Goal: Transaction & Acquisition: Subscribe to service/newsletter

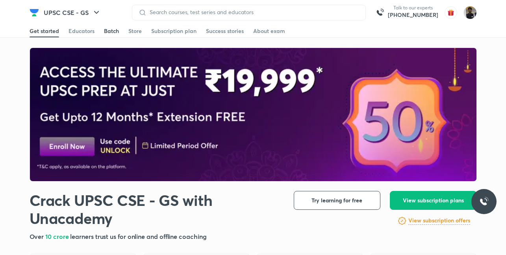
click at [105, 31] on div "Batch" at bounding box center [111, 31] width 15 height 8
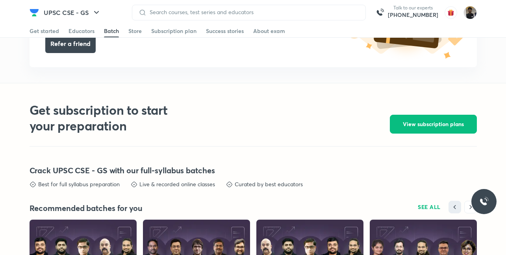
scroll to position [1719, 0]
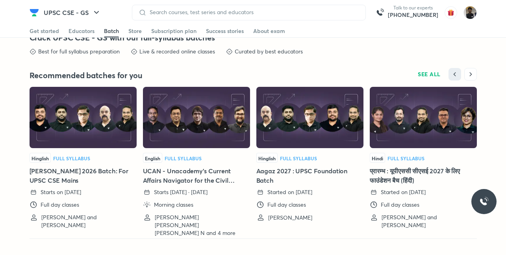
click at [273, 178] on h5 "Aagaz 2027 : UPSC Foundation Batch" at bounding box center [309, 175] width 107 height 19
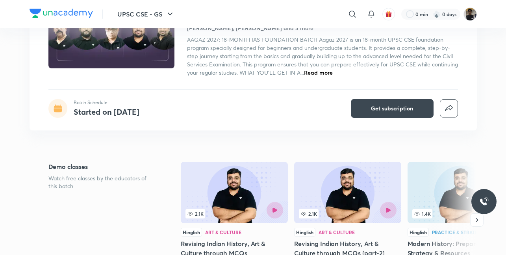
scroll to position [84, 0]
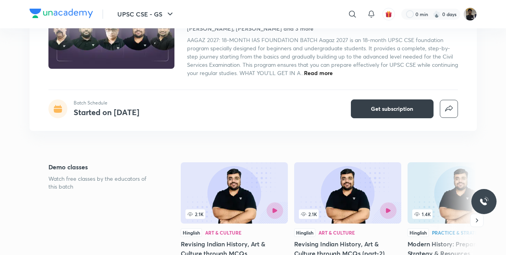
click at [376, 110] on span "Get subscription" at bounding box center [392, 109] width 42 height 8
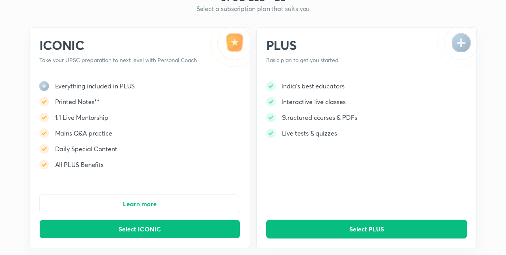
scroll to position [129, 0]
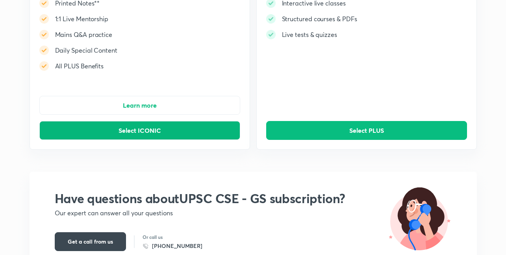
click at [174, 129] on button "Select ICONIC" at bounding box center [139, 130] width 201 height 19
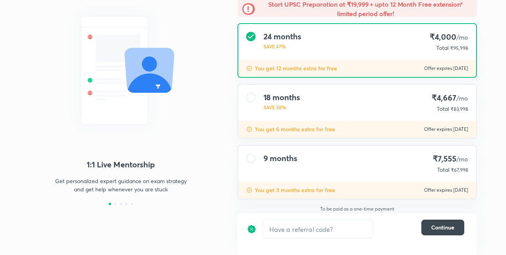
scroll to position [79, 0]
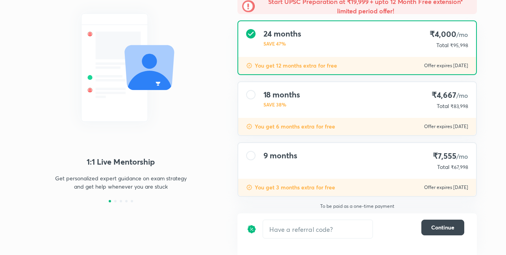
click at [276, 107] on p "SAVE 38%" at bounding box center [281, 104] width 37 height 7
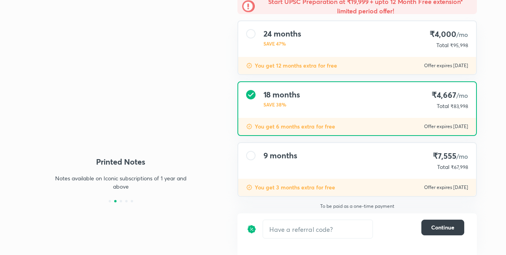
click at [444, 224] on span "Continue" at bounding box center [442, 228] width 23 height 8
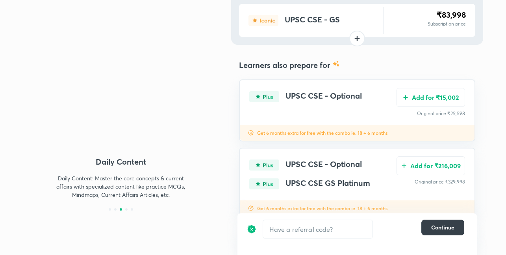
scroll to position [88, 0]
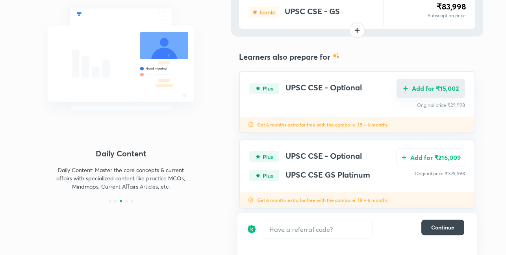
click at [420, 89] on button "Add for ₹15,002" at bounding box center [430, 88] width 68 height 19
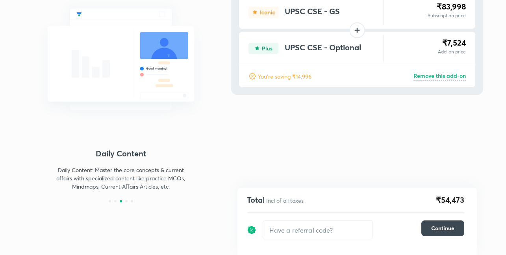
scroll to position [35, 0]
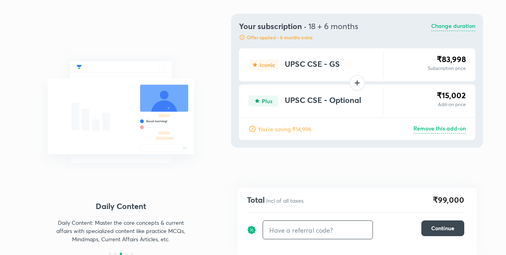
click at [317, 236] on input "text" at bounding box center [317, 230] width 109 height 18
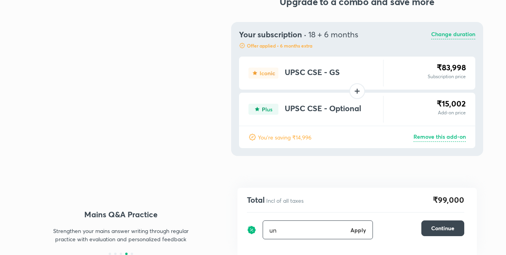
scroll to position [27, 0]
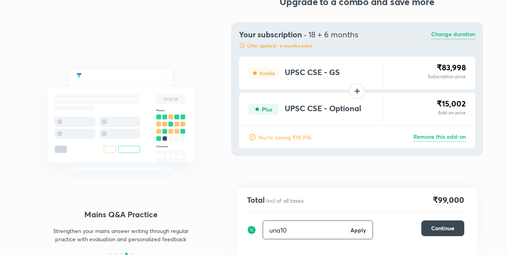
type input "una10"
click at [362, 233] on h6 "Apply" at bounding box center [358, 230] width 16 height 8
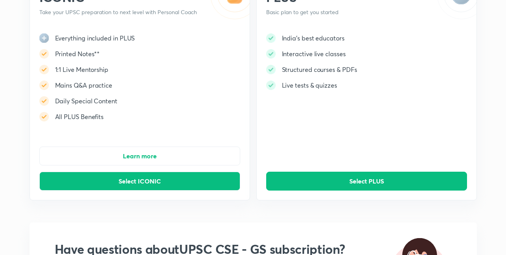
scroll to position [109, 0]
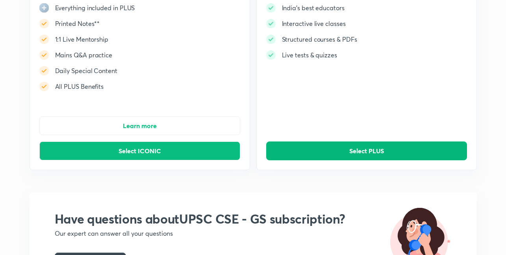
click at [343, 148] on button "Select PLUS" at bounding box center [366, 151] width 201 height 19
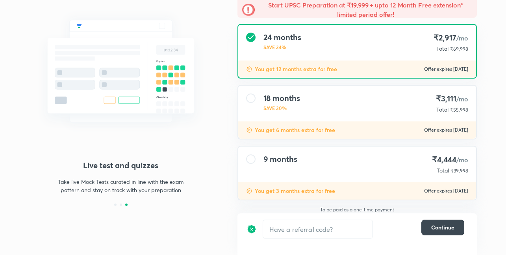
scroll to position [79, 0]
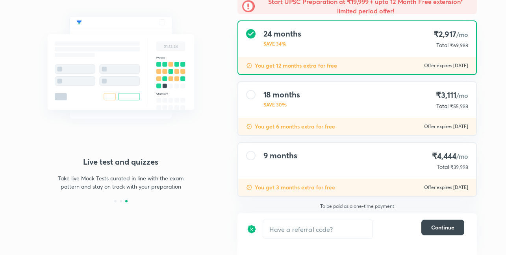
click at [248, 97] on div at bounding box center [250, 94] width 9 height 9
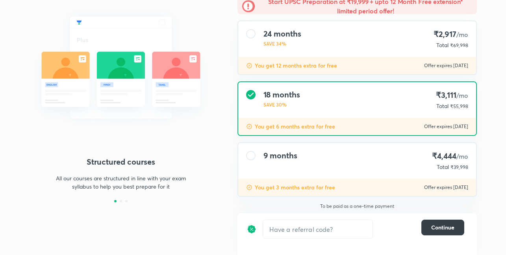
click at [436, 231] on span "Continue" at bounding box center [442, 228] width 23 height 8
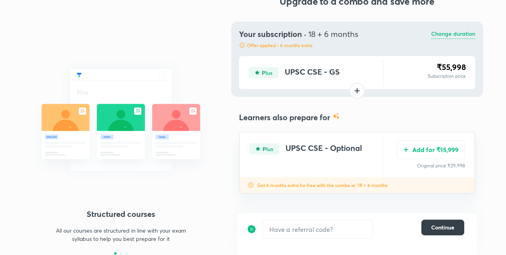
scroll to position [27, 0]
click at [432, 148] on button "Add for ₹15,999" at bounding box center [430, 149] width 68 height 19
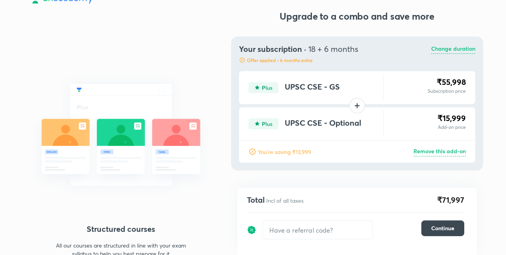
scroll to position [0, 0]
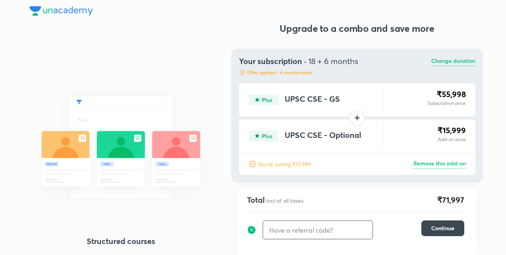
click at [286, 234] on input "text" at bounding box center [317, 230] width 109 height 18
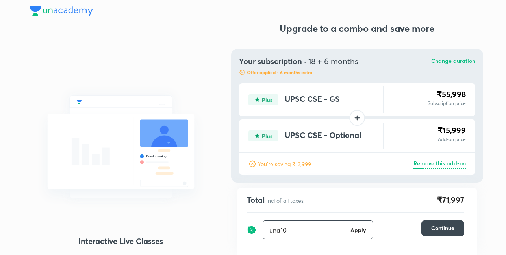
type input "una10"
click at [360, 233] on h6 "Apply" at bounding box center [358, 230] width 16 height 8
